Goal: Find specific page/section: Find specific page/section

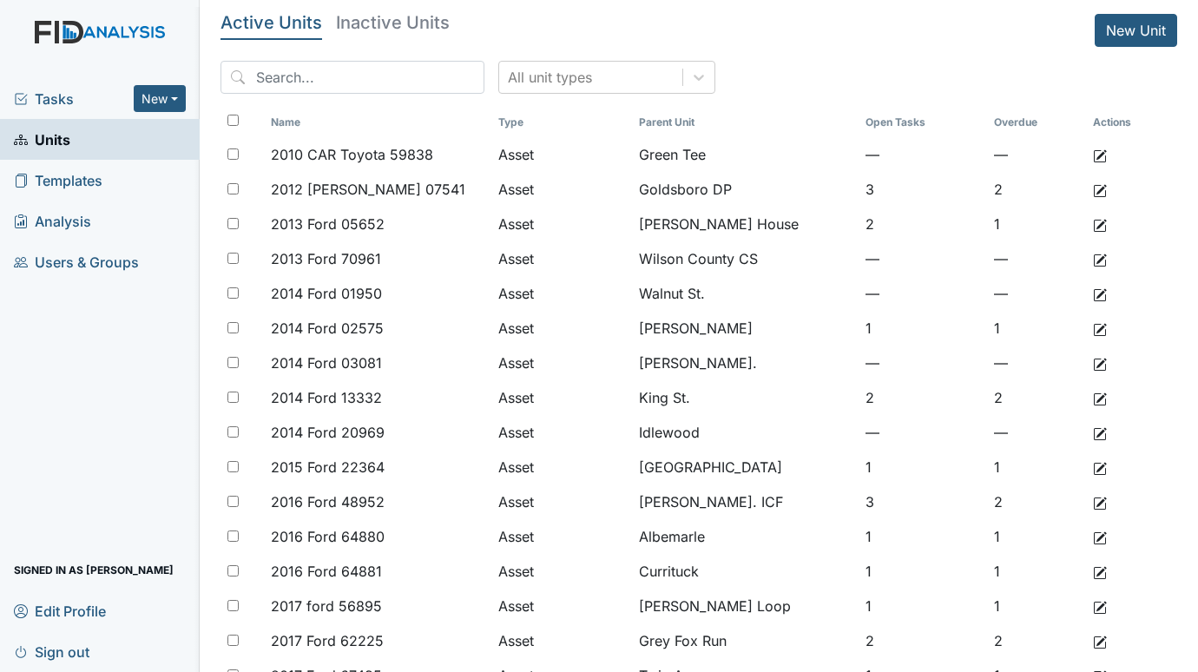
click at [32, 98] on span "Tasks" at bounding box center [74, 99] width 120 height 21
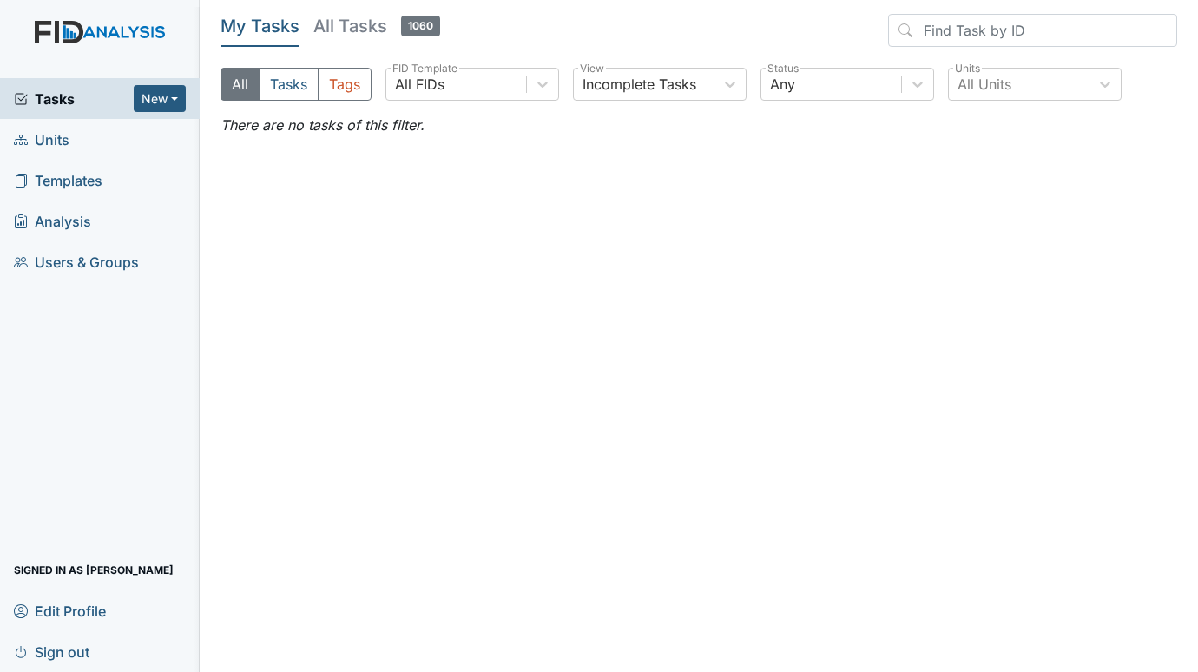
click at [47, 138] on span "Units" at bounding box center [42, 139] width 56 height 27
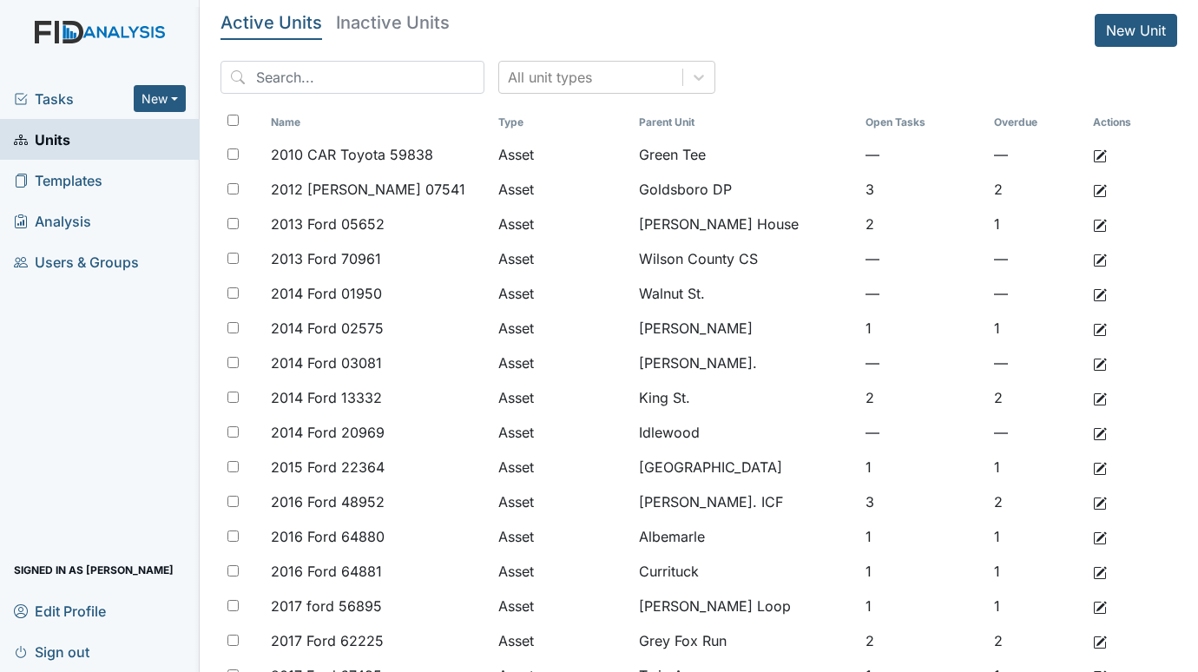
click at [39, 89] on span "Tasks" at bounding box center [74, 99] width 120 height 21
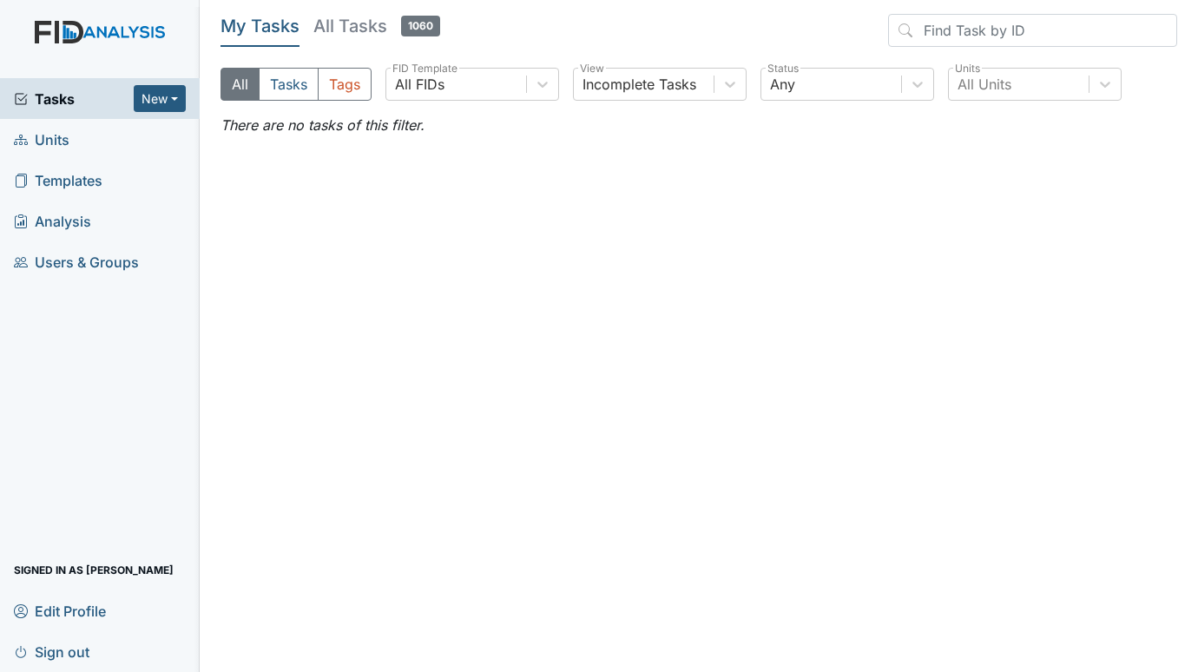
click at [50, 137] on span "Units" at bounding box center [42, 139] width 56 height 27
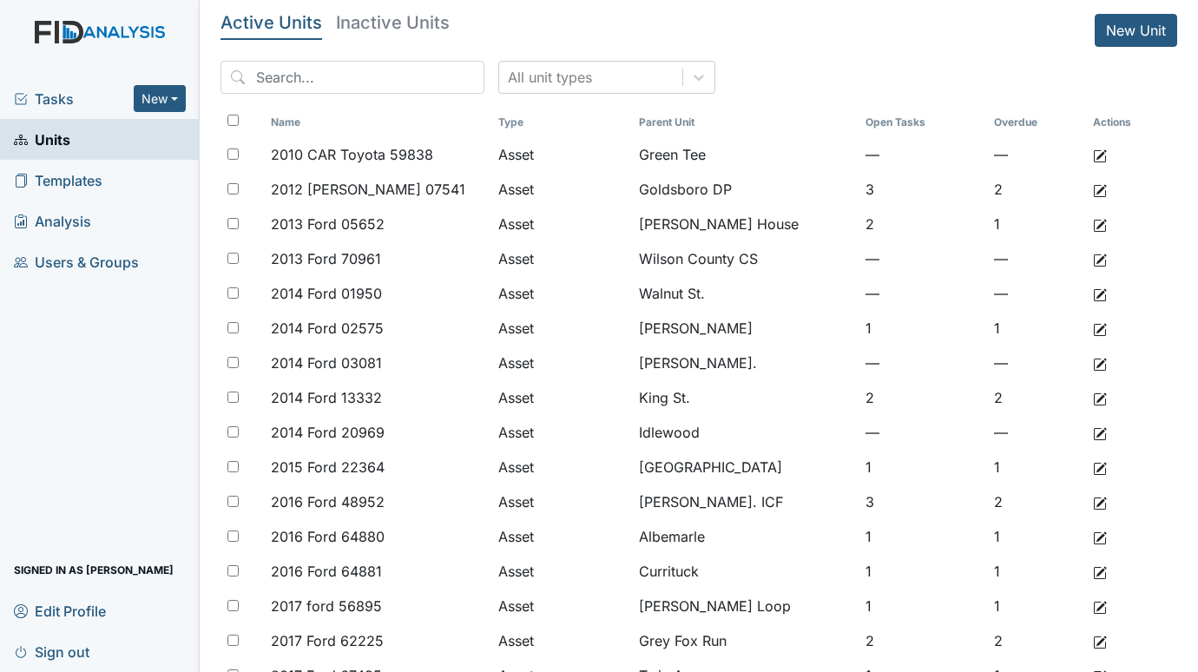
click at [63, 98] on span "Tasks" at bounding box center [74, 99] width 120 height 21
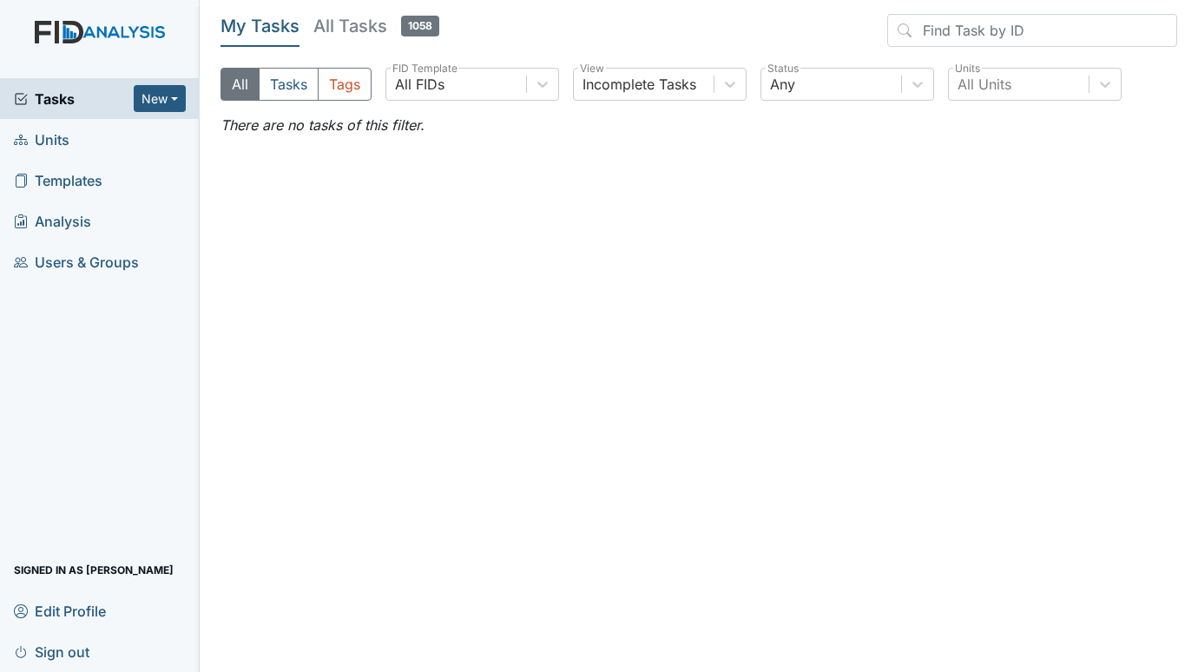
click at [64, 137] on span "Units" at bounding box center [42, 139] width 56 height 27
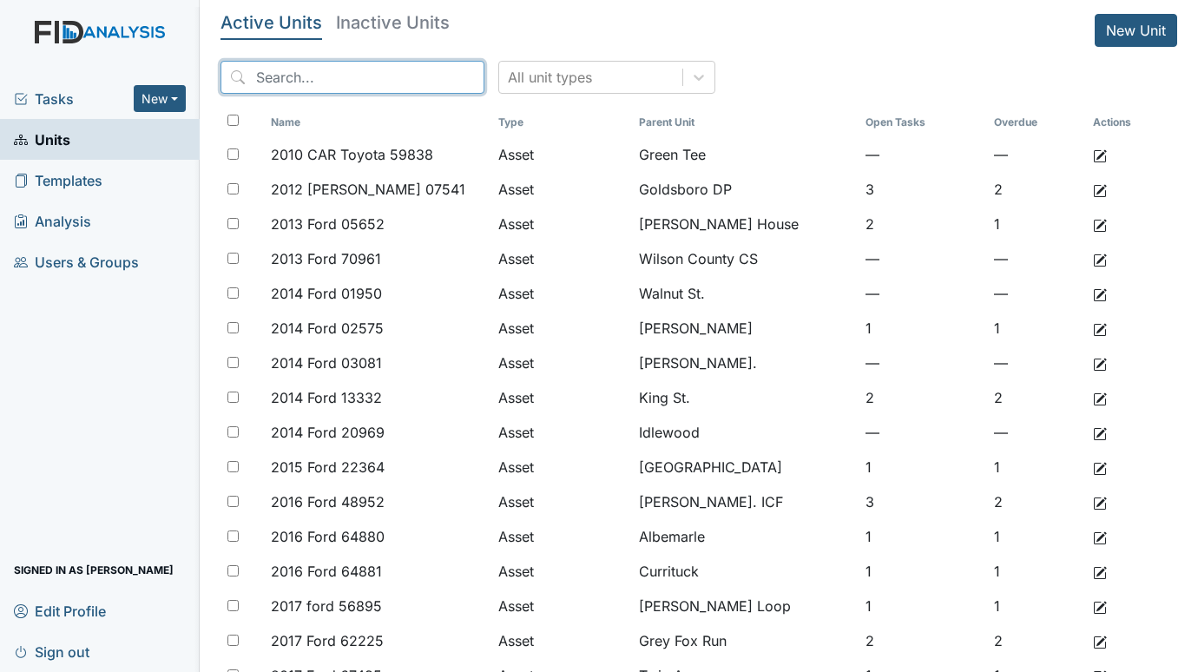
click at [351, 79] on input "search" at bounding box center [352, 77] width 264 height 33
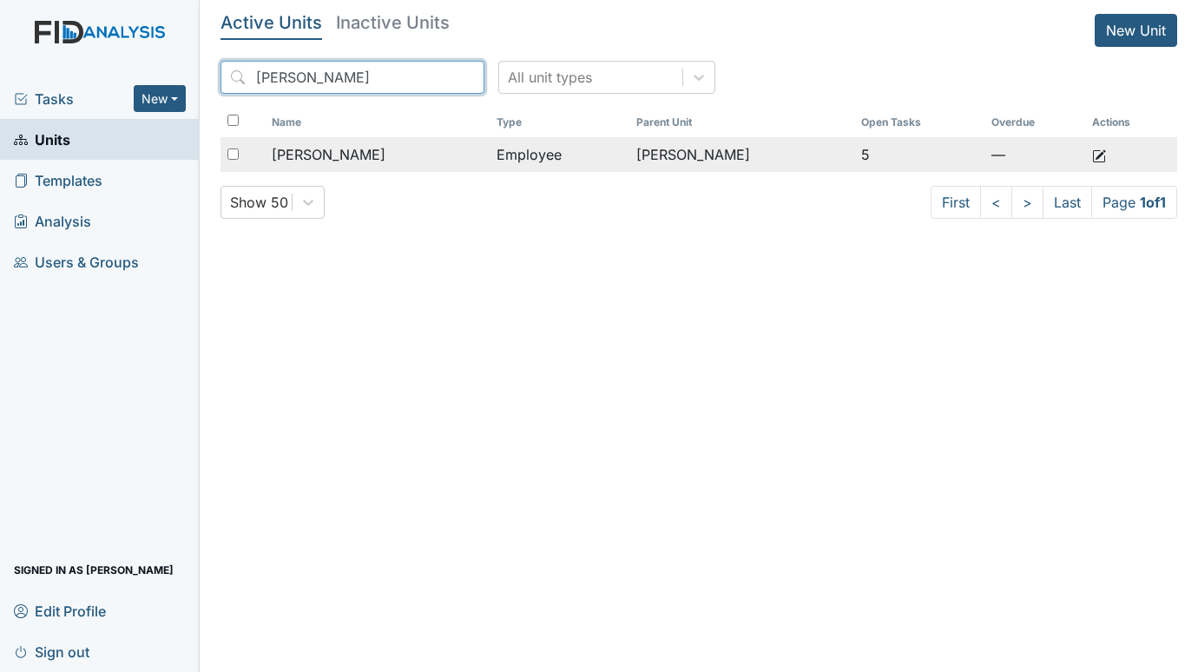
type input "mcgee"
click at [349, 156] on span "[PERSON_NAME]" at bounding box center [329, 154] width 114 height 21
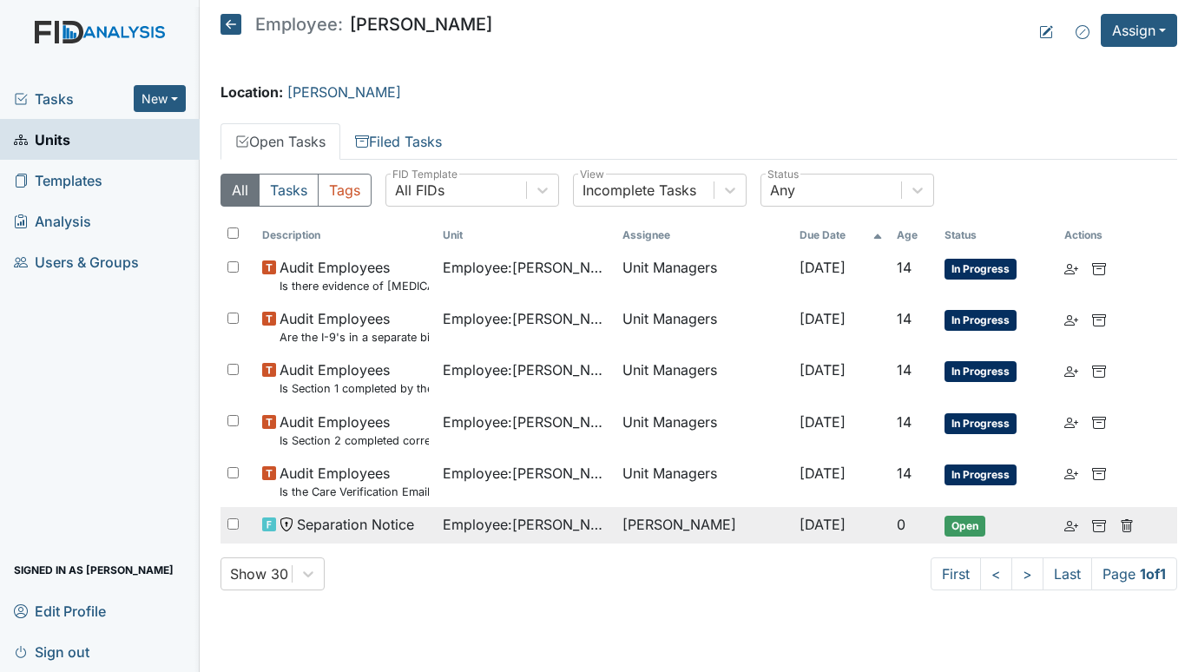
click at [473, 540] on td "Employee : McGee, Ebony" at bounding box center [526, 525] width 181 height 36
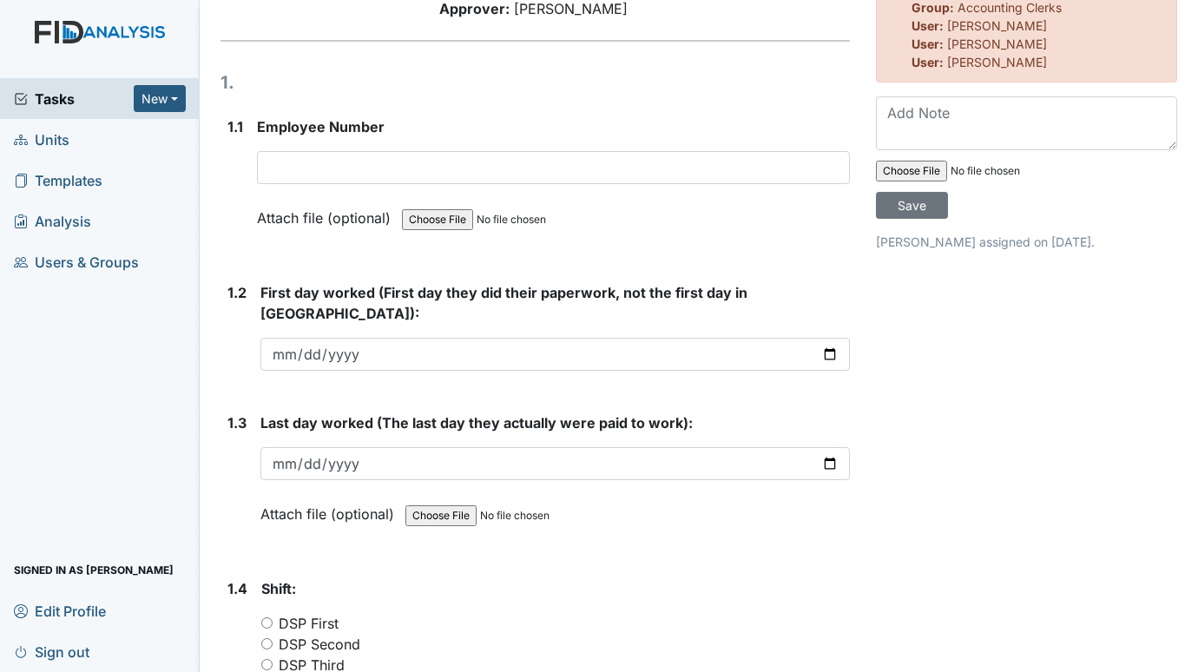
scroll to position [183, 0]
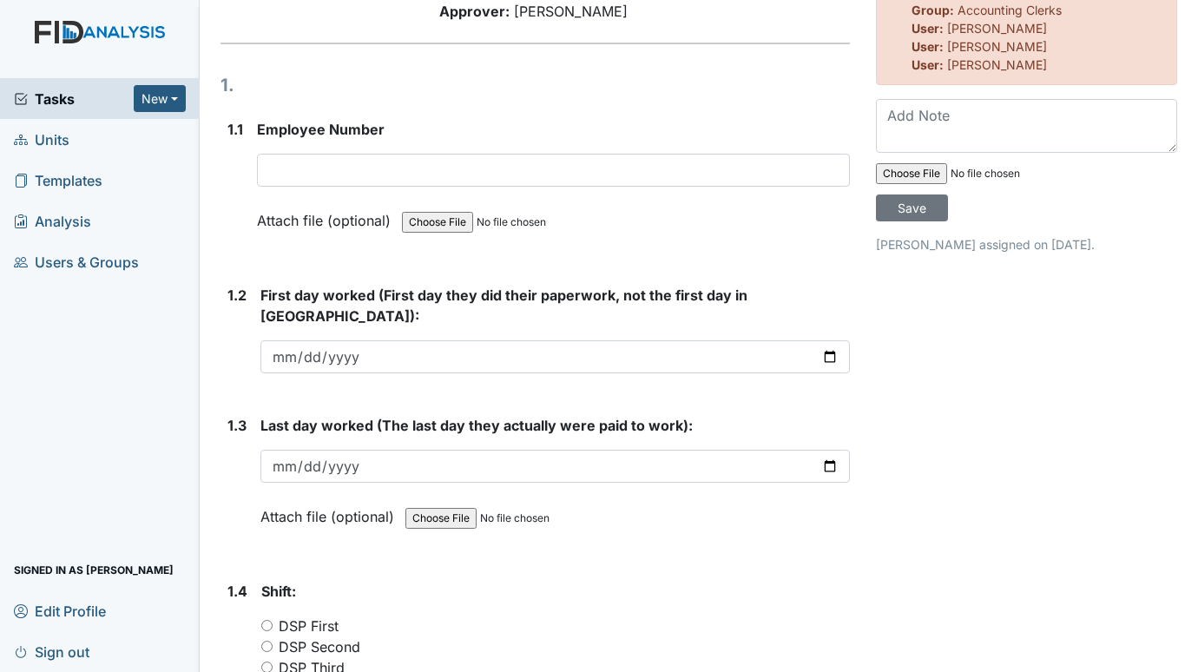
click at [40, 136] on span "Units" at bounding box center [42, 139] width 56 height 27
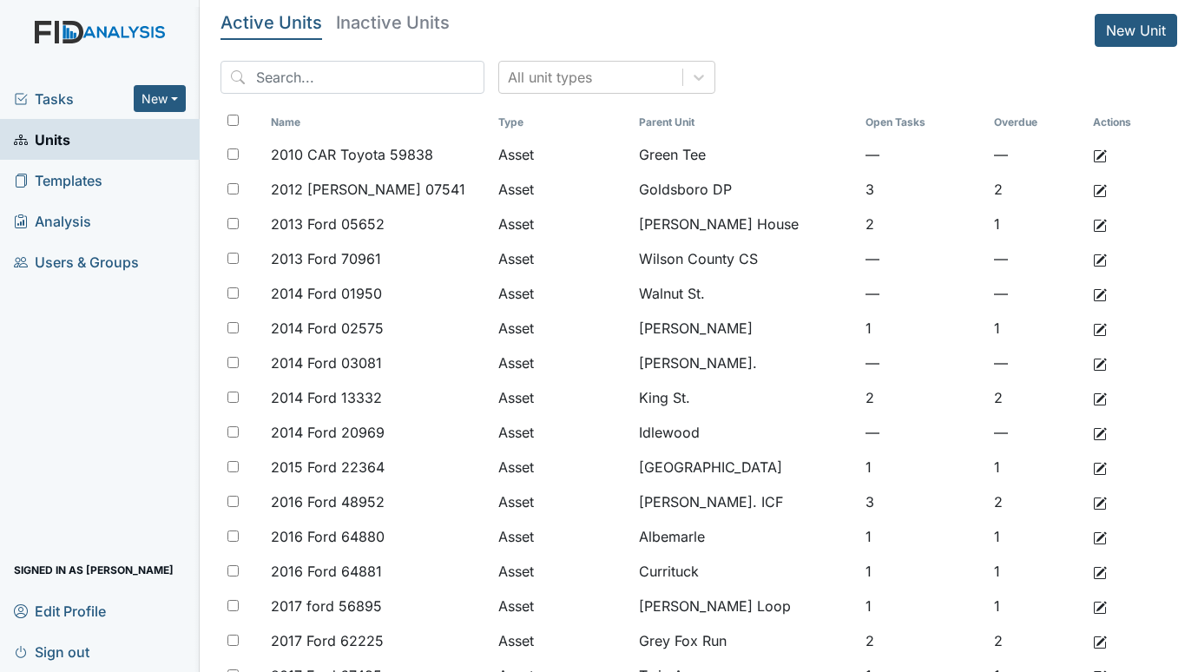
click at [42, 91] on span "Tasks" at bounding box center [74, 99] width 120 height 21
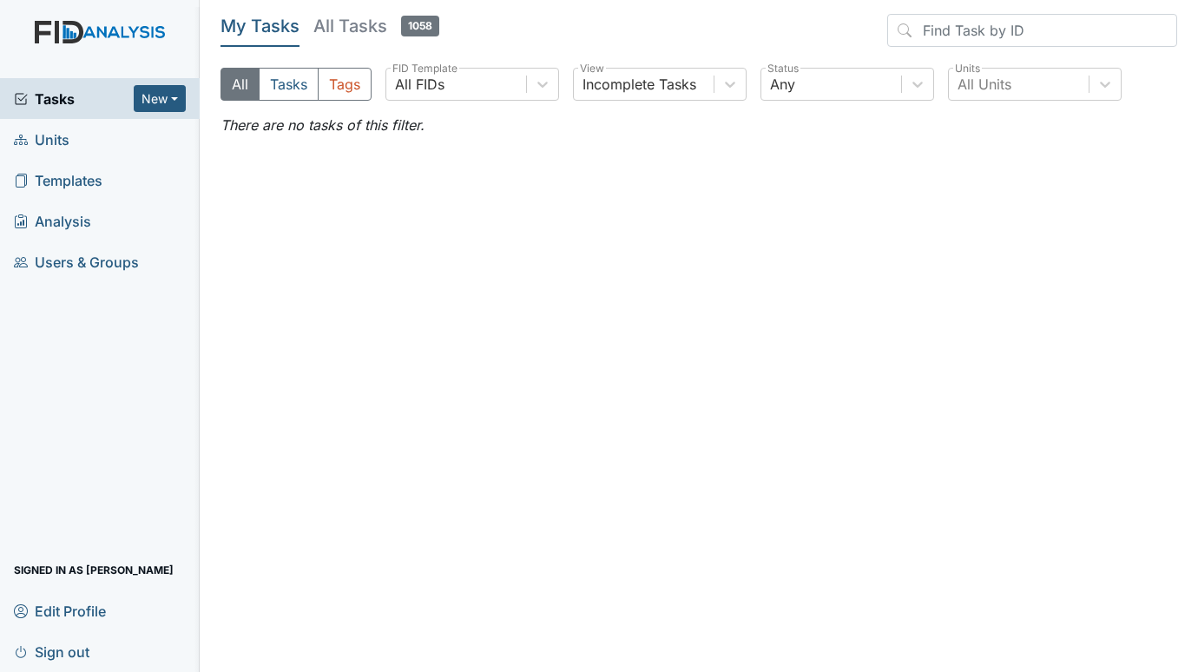
click at [57, 134] on span "Units" at bounding box center [42, 139] width 56 height 27
